Goal: Task Accomplishment & Management: Use online tool/utility

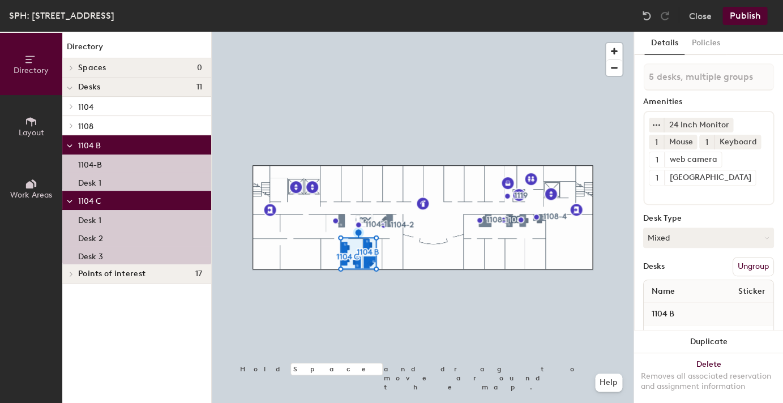
drag, startPoint x: 700, startPoint y: 245, endPoint x: 694, endPoint y: 250, distance: 7.6
click at [700, 245] on button "Mixed" at bounding box center [708, 238] width 131 height 20
click at [480, 32] on div at bounding box center [423, 32] width 422 height 0
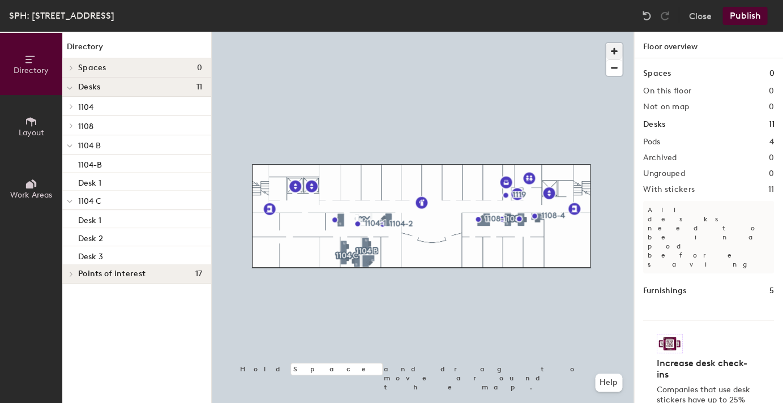
click at [620, 54] on span "button" at bounding box center [614, 51] width 16 height 16
click at [316, 32] on div at bounding box center [423, 32] width 422 height 0
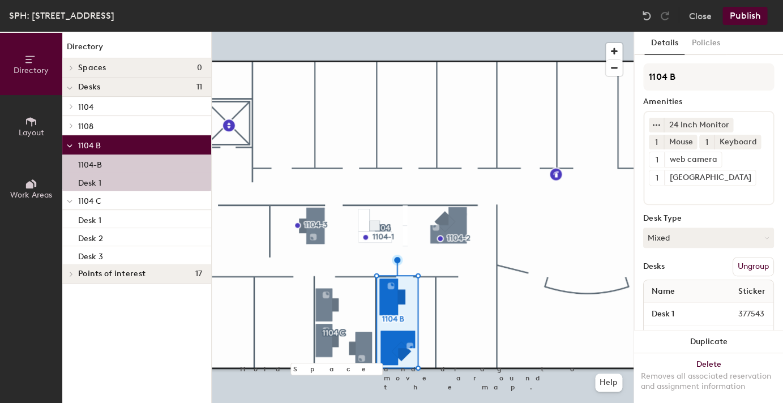
click at [526, 32] on div at bounding box center [423, 32] width 422 height 0
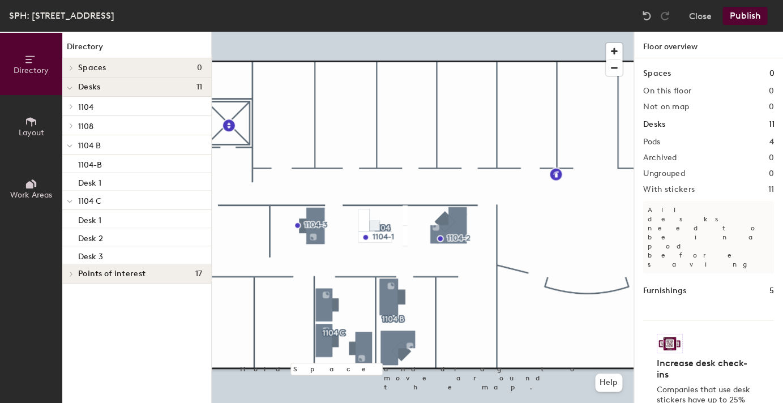
click at [394, 32] on div at bounding box center [423, 32] width 422 height 0
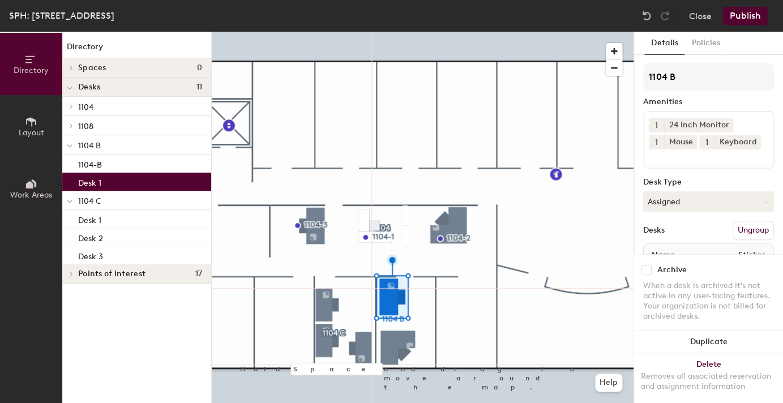
drag, startPoint x: 679, startPoint y: 206, endPoint x: 675, endPoint y: 217, distance: 12.0
click at [678, 206] on button "Assigned" at bounding box center [708, 201] width 131 height 20
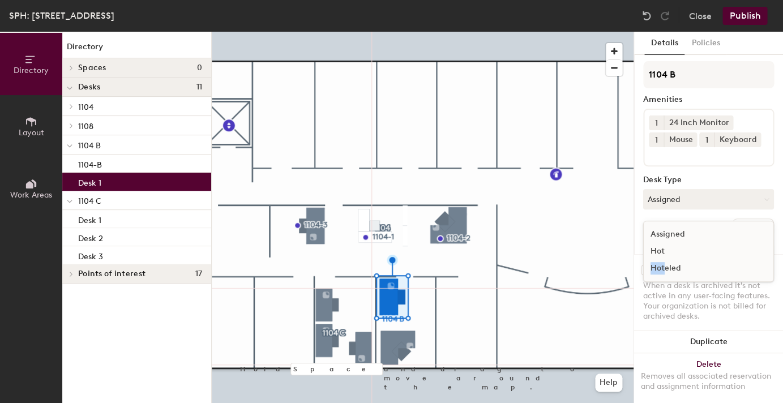
drag, startPoint x: 668, startPoint y: 248, endPoint x: 663, endPoint y: 265, distance: 17.7
click at [663, 265] on ul "Assigned Hot Hoteled" at bounding box center [700, 251] width 113 height 51
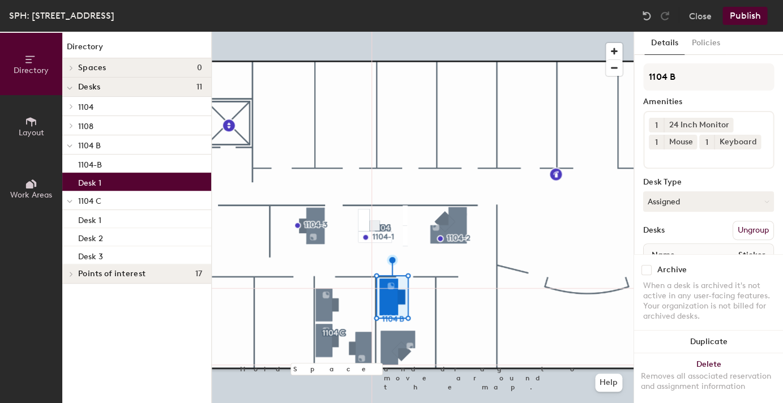
drag, startPoint x: 663, startPoint y: 265, endPoint x: 658, endPoint y: 265, distance: 5.7
click at [662, 265] on div "Archive When a desk is archived it's not active in any user-facing features. Yo…" at bounding box center [708, 294] width 149 height 81
click at [693, 212] on div "1104 B Amenities 1 24 Inch Monitor 1 Mouse 1 Keyboard Desk Type Assigned Desks …" at bounding box center [708, 179] width 131 height 233
drag, startPoint x: 688, startPoint y: 204, endPoint x: 691, endPoint y: 218, distance: 14.9
click at [689, 205] on button "Assigned" at bounding box center [708, 201] width 131 height 20
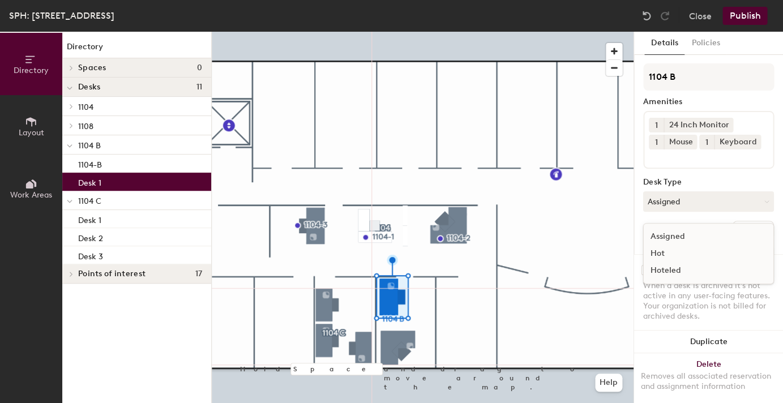
drag, startPoint x: 666, startPoint y: 270, endPoint x: 633, endPoint y: 265, distance: 33.7
click at [666, 270] on div "Hoteled" at bounding box center [700, 270] width 113 height 17
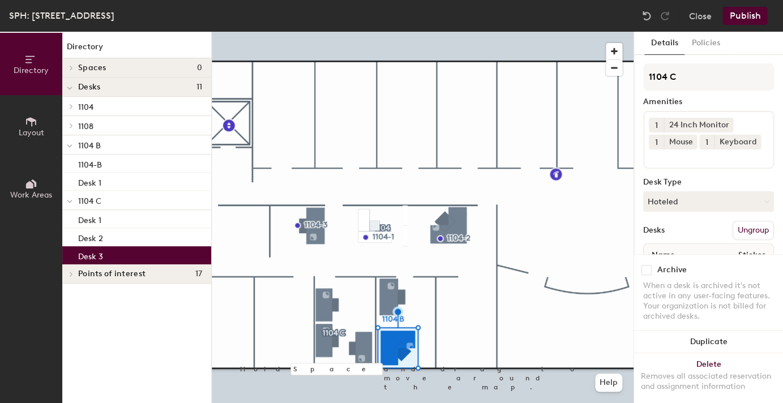
click at [329, 32] on div at bounding box center [423, 32] width 422 height 0
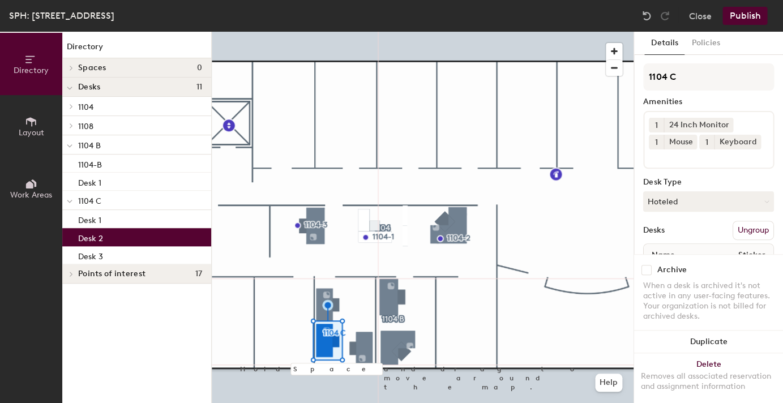
click at [730, 27] on div "SPH: Building 1, Floor 11 Close Publish" at bounding box center [391, 16] width 783 height 32
click at [744, 15] on button "Publish" at bounding box center [744, 16] width 45 height 18
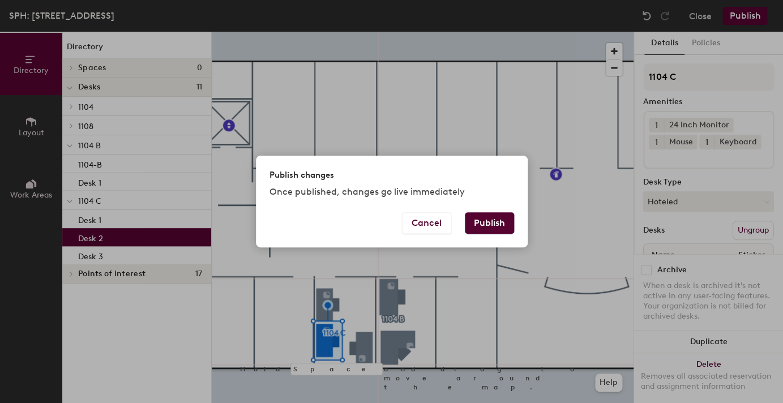
click at [475, 223] on button "Publish" at bounding box center [489, 223] width 49 height 22
